Goal: Task Accomplishment & Management: Manage account settings

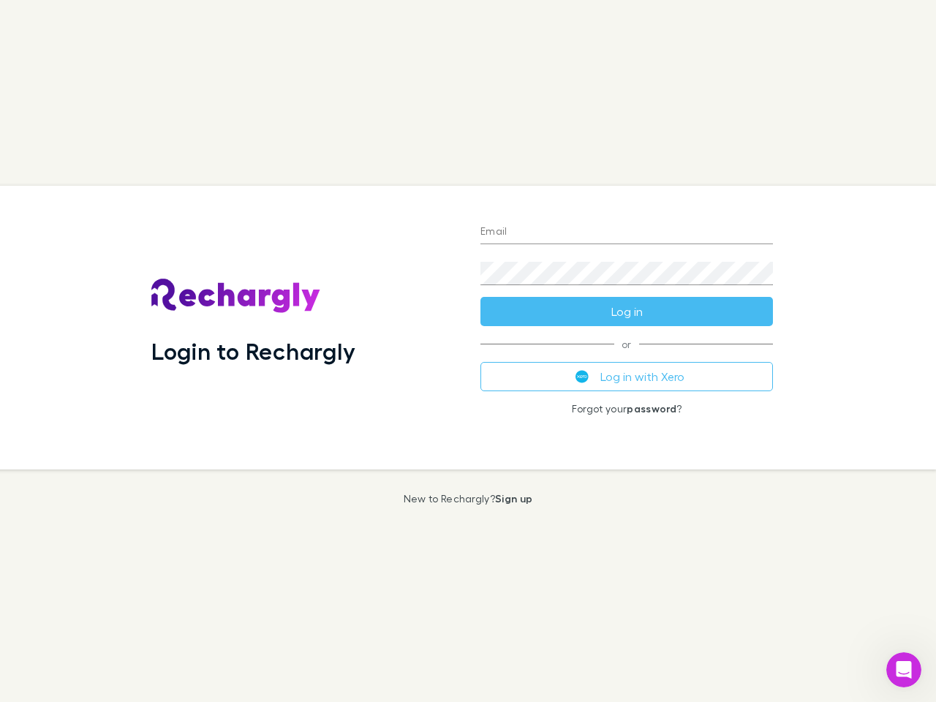
click at [468, 351] on div "Login to Rechargly" at bounding box center [304, 328] width 329 height 284
click at [626, 232] on input "Email" at bounding box center [626, 232] width 292 height 23
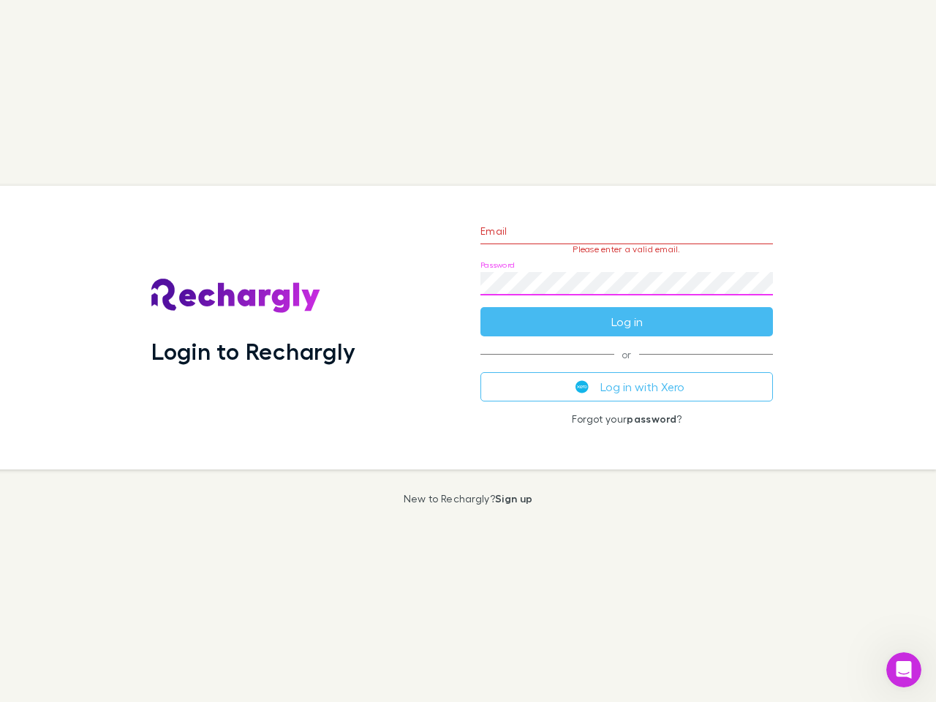
click at [626, 311] on form "Email Please enter a valid email. Password Log in" at bounding box center [626, 272] width 292 height 127
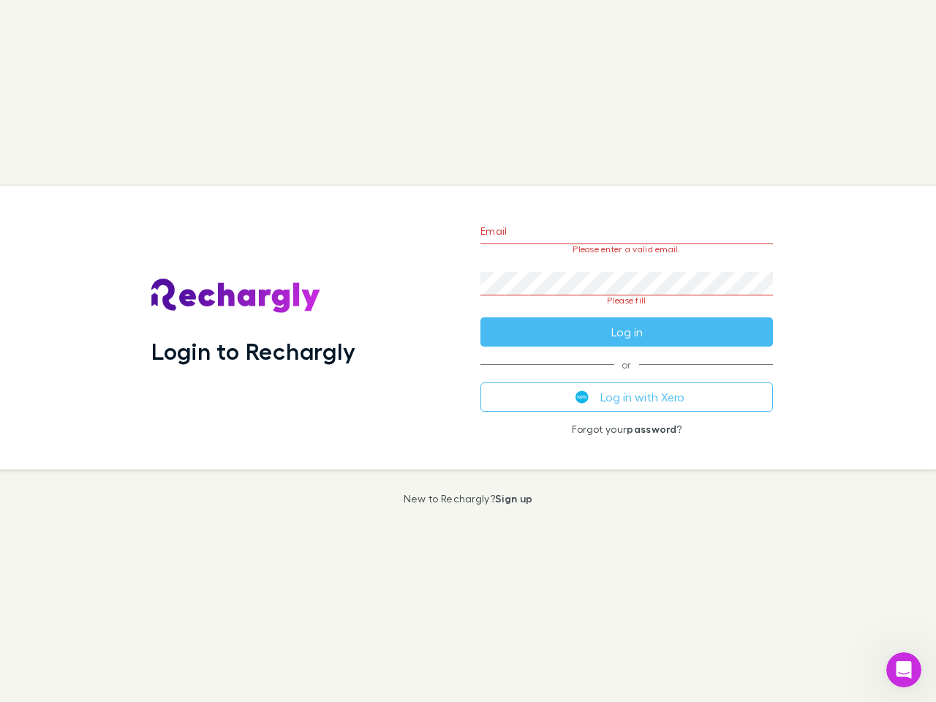
click at [626, 376] on div "Email Please enter a valid email. Password Please fill Log in or Log in with Xe…" at bounding box center [627, 328] width 316 height 284
click at [904, 670] on icon "Open Intercom Messenger" at bounding box center [904, 670] width 24 height 24
